Goal: Browse casually

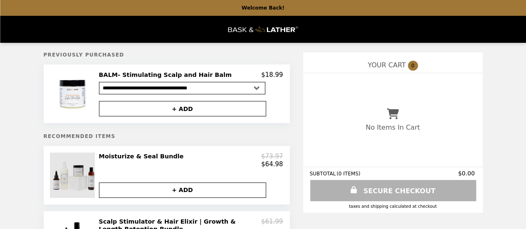
click at [81, 177] on img at bounding box center [73, 175] width 47 height 45
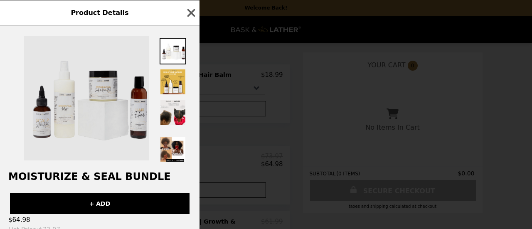
click at [134, 126] on img at bounding box center [86, 98] width 125 height 125
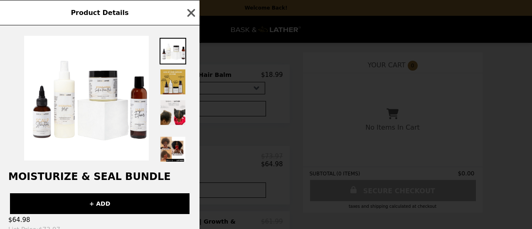
click at [172, 81] on img at bounding box center [173, 82] width 27 height 27
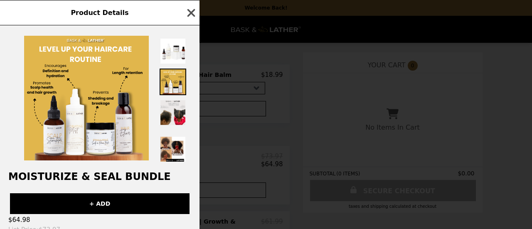
click at [187, 15] on icon "button" at bounding box center [191, 13] width 12 height 12
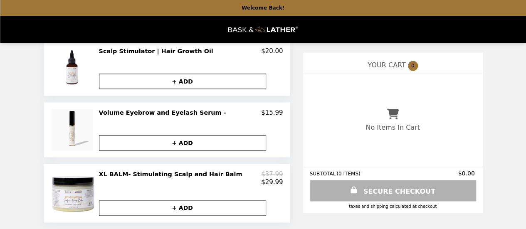
scroll to position [589, 0]
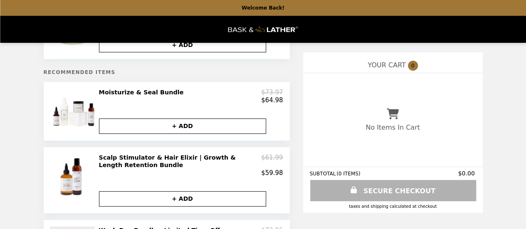
scroll to position [105, 0]
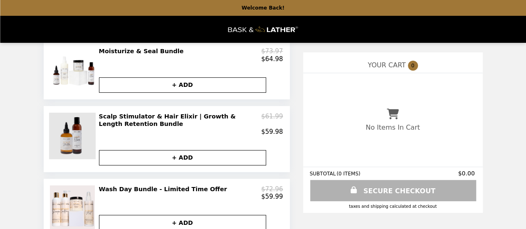
click at [75, 133] on img at bounding box center [73, 136] width 49 height 47
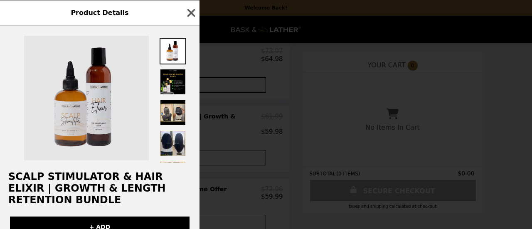
click at [94, 123] on img at bounding box center [86, 98] width 125 height 125
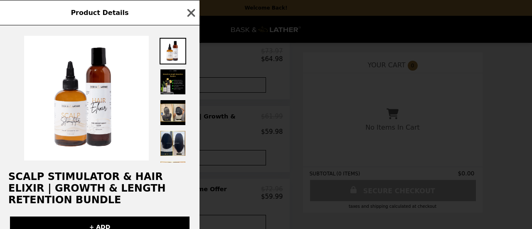
click at [171, 85] on img at bounding box center [173, 82] width 27 height 27
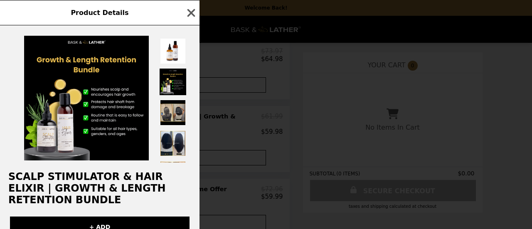
click at [171, 113] on img at bounding box center [173, 112] width 27 height 27
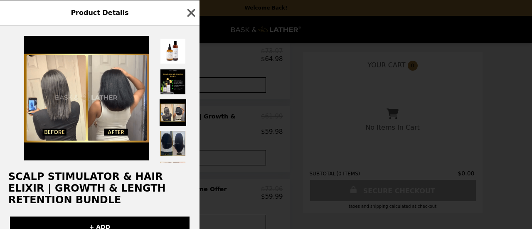
click at [175, 139] on img at bounding box center [173, 143] width 27 height 27
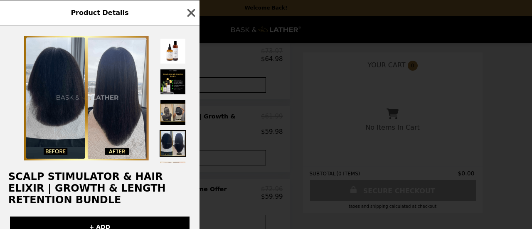
click at [174, 106] on img at bounding box center [173, 112] width 27 height 27
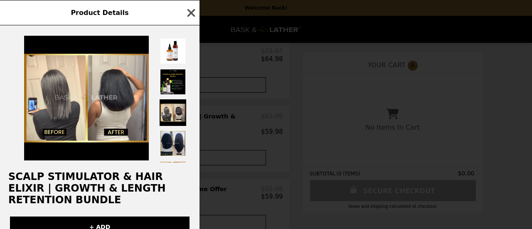
click at [191, 14] on icon "button" at bounding box center [191, 13] width 8 height 8
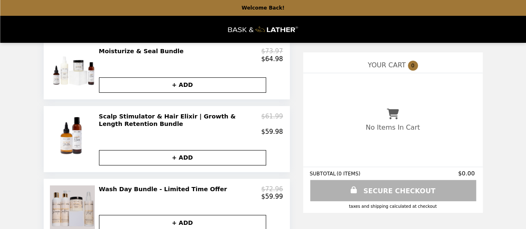
click at [71, 205] on img at bounding box center [73, 207] width 47 height 45
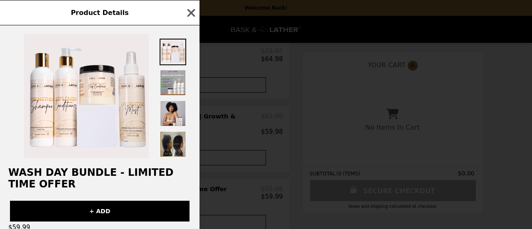
click at [172, 146] on img at bounding box center [173, 144] width 27 height 27
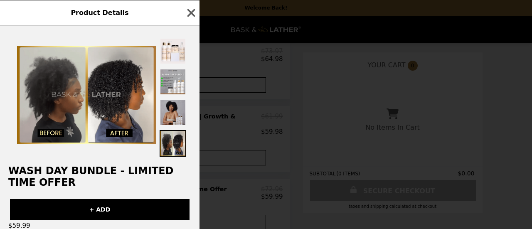
click at [174, 120] on img at bounding box center [173, 112] width 27 height 27
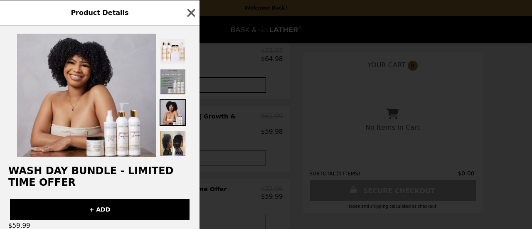
click at [175, 86] on img at bounding box center [173, 82] width 27 height 27
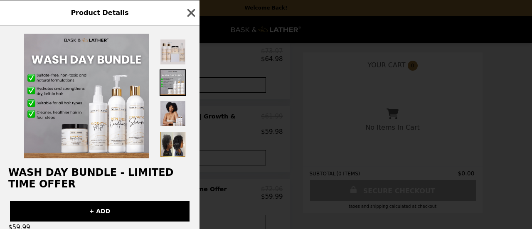
click at [173, 58] on img at bounding box center [173, 52] width 27 height 27
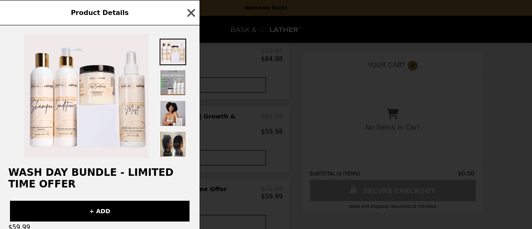
click at [191, 14] on icon "button" at bounding box center [191, 13] width 8 height 8
